Goal: Task Accomplishment & Management: Use online tool/utility

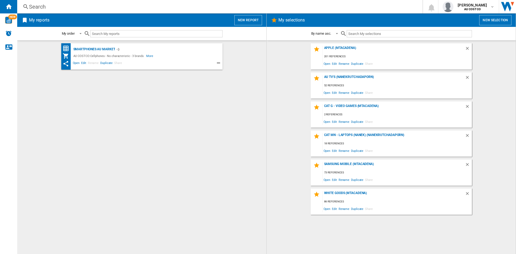
click at [250, 21] on button "New report" at bounding box center [248, 20] width 28 height 10
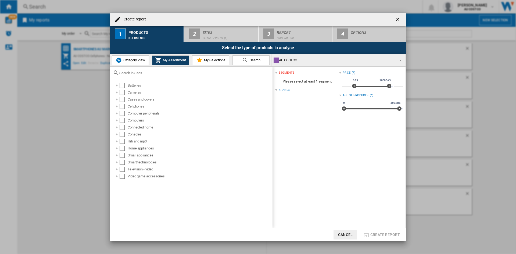
click at [206, 61] on span "My Selections" at bounding box center [214, 60] width 23 height 4
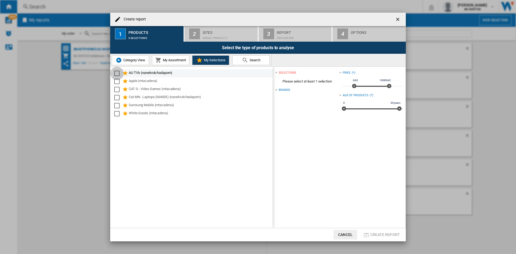
click at [116, 73] on div "Select" at bounding box center [116, 73] width 5 height 5
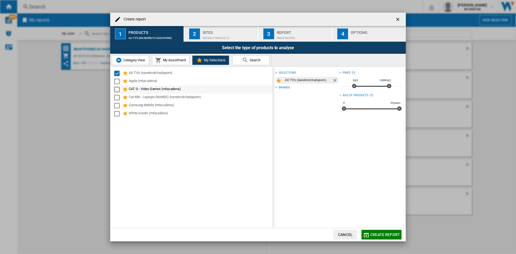
click at [116, 81] on div "Select" at bounding box center [116, 81] width 5 height 5
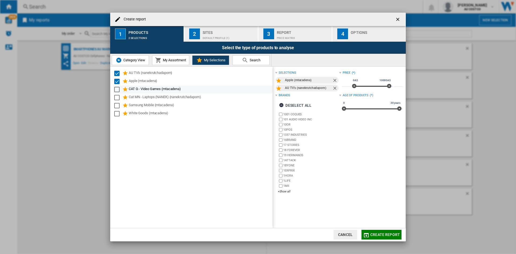
click at [117, 88] on div "Select" at bounding box center [116, 89] width 5 height 5
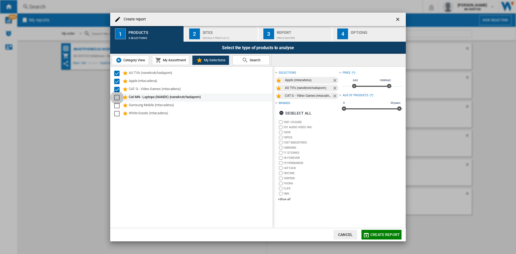
click at [116, 99] on div "Select" at bounding box center [116, 97] width 5 height 5
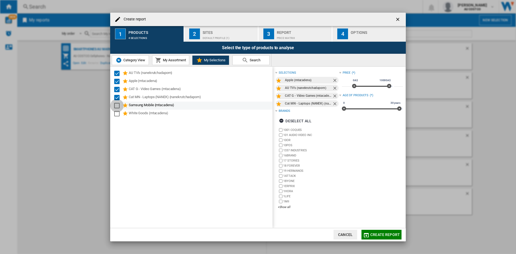
click at [116, 108] on div "Select" at bounding box center [116, 105] width 5 height 5
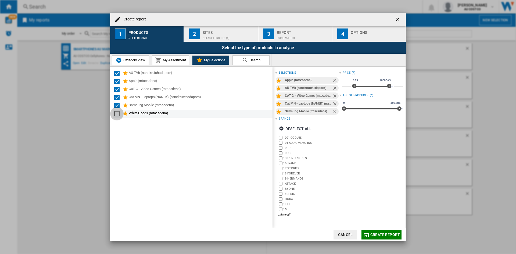
click at [116, 111] on div "Select" at bounding box center [116, 113] width 5 height 5
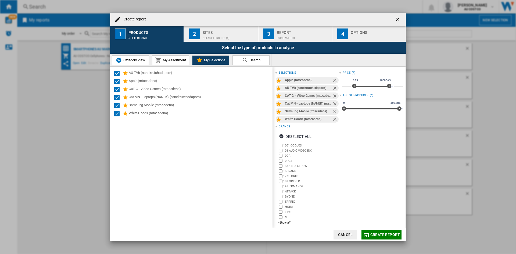
click at [196, 33] on div "2" at bounding box center [194, 33] width 11 height 11
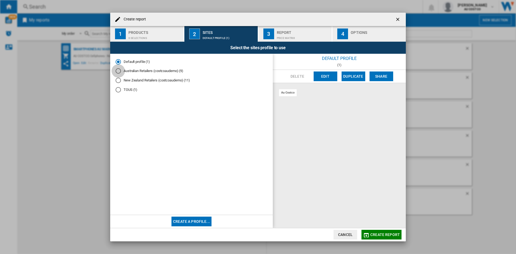
click at [117, 68] on div "Australian Retailers (costcoaudemo) (9)" at bounding box center [118, 70] width 5 height 5
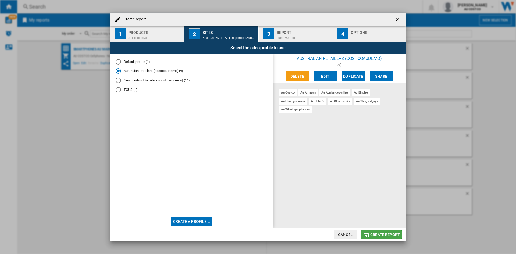
click at [380, 235] on span "Create report" at bounding box center [385, 234] width 30 height 4
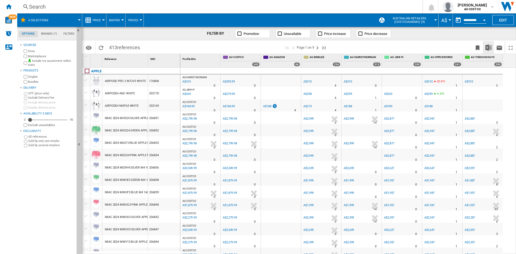
click at [488, 47] on img "Download in Excel" at bounding box center [488, 47] width 6 height 6
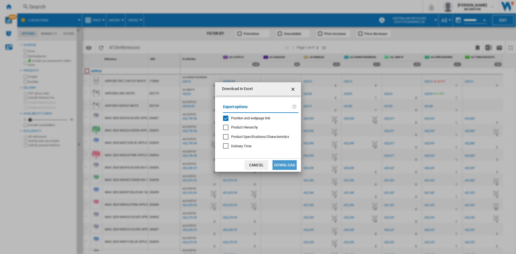
click at [288, 166] on button "Download" at bounding box center [284, 165] width 24 height 10
